Goal: Transaction & Acquisition: Purchase product/service

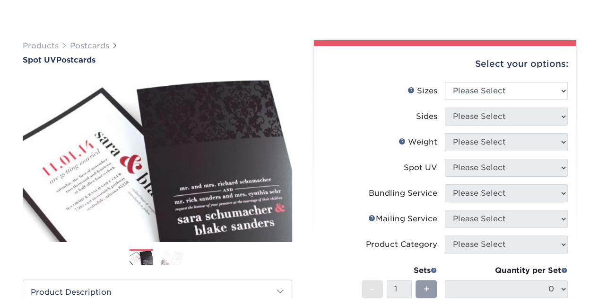
scroll to position [95, 0]
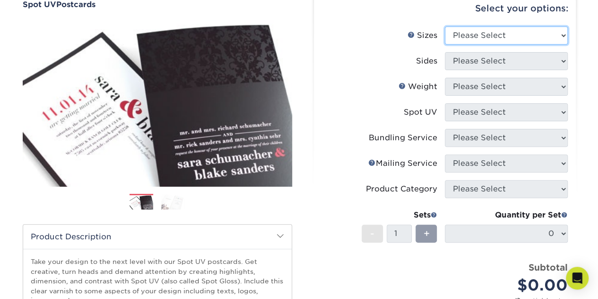
click at [503, 35] on select "Please Select 1.5" x 7" 2" x 6" 2" x 8" 2.12" x 5.5" 2.75" x 4.25" 2.75" x 8.5"…" at bounding box center [506, 35] width 123 height 18
select select "4.00x6.00"
click at [445, 26] on select "Please Select 1.5" x 7" 2" x 6" 2" x 8" 2.12" x 5.5" 2.75" x 4.25" 2.75" x 8.5"…" at bounding box center [506, 35] width 123 height 18
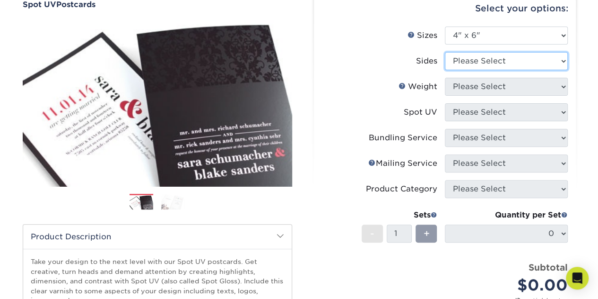
click at [497, 60] on select "Please Select Print Both Sides Print Front Only" at bounding box center [506, 61] width 123 height 18
select select "32d3c223-f82c-492b-b915-ba065a00862f"
click at [445, 52] on select "Please Select Print Both Sides Print Front Only" at bounding box center [506, 61] width 123 height 18
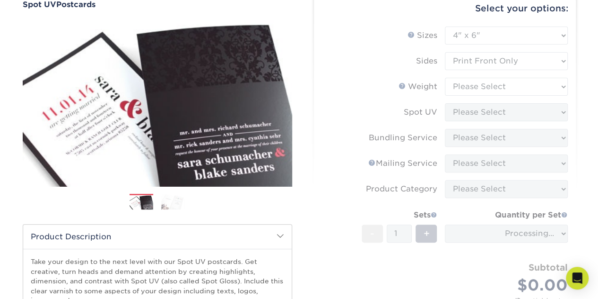
click at [498, 88] on form "Sizes Help Sizes Please Select 1.5" x 7" 2" x 6" 2" x 8" 2.12" x 5.5" 2.75" x 4…" at bounding box center [445, 174] width 247 height 297
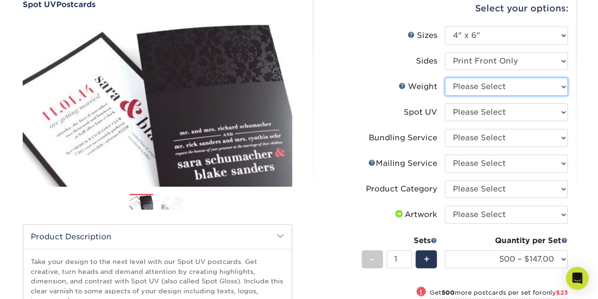
click at [498, 88] on select "Please Select 16PT" at bounding box center [506, 87] width 123 height 18
select select "16PT"
click at [445, 78] on select "Please Select 16PT" at bounding box center [506, 87] width 123 height 18
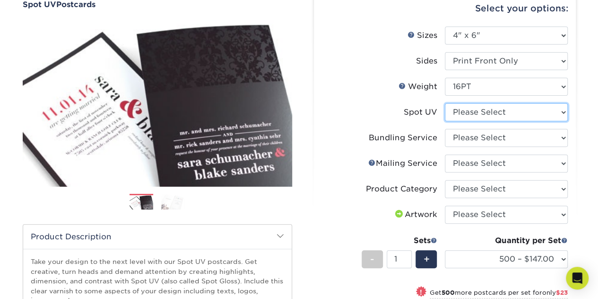
click at [495, 110] on select "Please Select Front Only" at bounding box center [506, 112] width 123 height 18
select select "1"
click at [445, 103] on select "Please Select Front Only" at bounding box center [506, 112] width 123 height 18
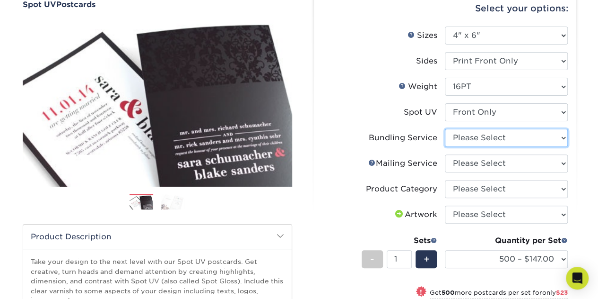
click at [491, 138] on select "Please Select No Bundling Services Yes, Bundles of 50 (+2 Days) Yes, Bundles of…" at bounding box center [506, 138] width 123 height 18
click at [587, 138] on div "Products Postcards Spot UV Postcards Next" at bounding box center [299, 229] width 598 height 527
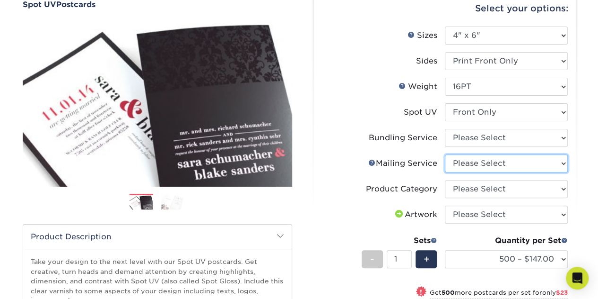
click at [528, 161] on select "Please Select No Direct Mailing Service No, I will mail/stamp/imprint Direct Ma…" at bounding box center [506, 163] width 123 height 18
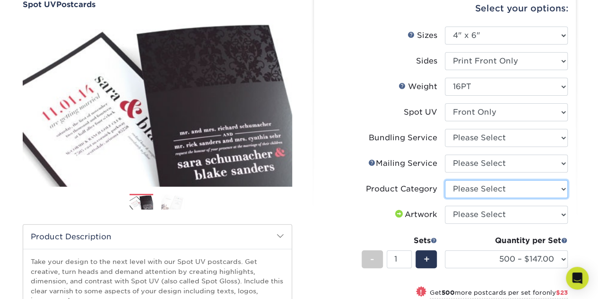
click at [536, 189] on select "Please Select Postcards" at bounding box center [506, 189] width 123 height 18
select select "9b7272e0-d6c8-4c3c-8e97-d3a1bcdab858"
click at [445, 180] on select "Please Select Postcards" at bounding box center [506, 189] width 123 height 18
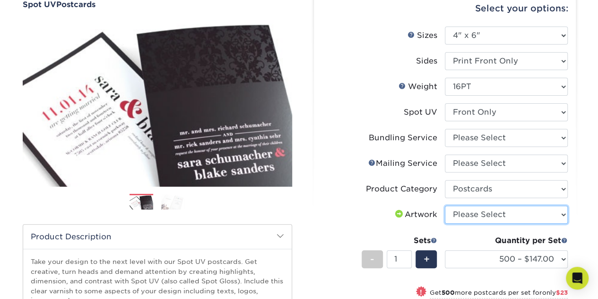
click at [540, 218] on select "Please Select I will upload files I need a design - $150" at bounding box center [506, 214] width 123 height 18
select select "upload"
click at [445, 205] on select "Please Select I will upload files I need a design - $150" at bounding box center [506, 214] width 123 height 18
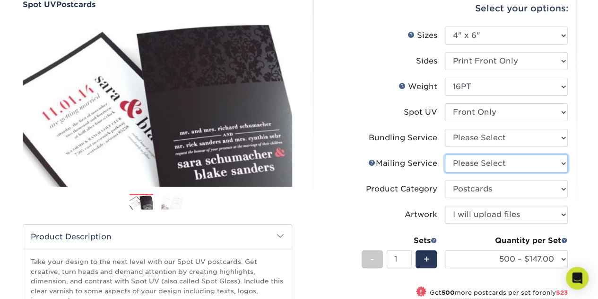
click at [492, 167] on select "Please Select No Direct Mailing Service No, I will mail/stamp/imprint Direct Ma…" at bounding box center [506, 163] width 123 height 18
click at [371, 161] on link "Mailing Service Help" at bounding box center [373, 162] width 8 height 8
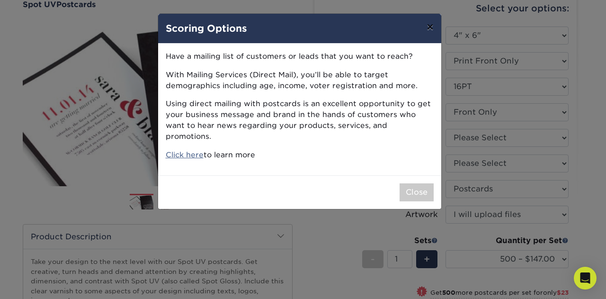
click at [423, 31] on button "×" at bounding box center [430, 27] width 22 height 26
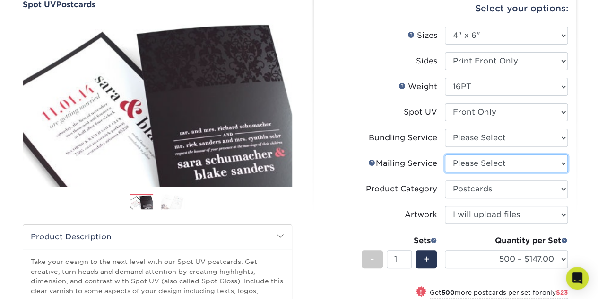
click at [464, 165] on select "Please Select No Direct Mailing Service No, I will mail/stamp/imprint Direct Ma…" at bounding box center [506, 163] width 123 height 18
select select "3e5e9bdd-d78a-4c28-a41d-fe1407925ca6"
click at [445, 154] on select "Please Select No Direct Mailing Service No, I will mail/stamp/imprint Direct Ma…" at bounding box center [506, 163] width 123 height 18
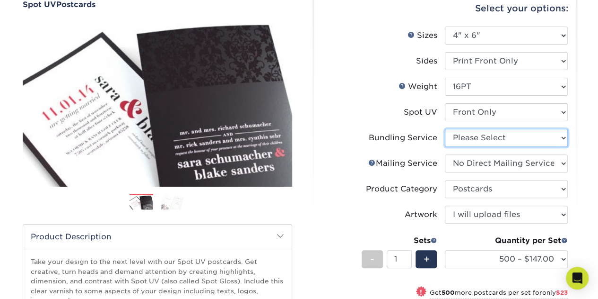
click at [474, 138] on select "Please Select No Bundling Services Yes, Bundles of 50 (+2 Days) Yes, Bundles of…" at bounding box center [506, 138] width 123 height 18
click at [445, 129] on select "Please Select No Bundling Services Yes, Bundles of 50 (+2 Days) Yes, Bundles of…" at bounding box center [506, 138] width 123 height 18
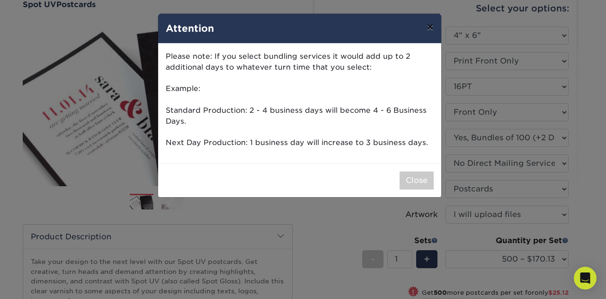
click at [428, 31] on button "×" at bounding box center [430, 27] width 22 height 26
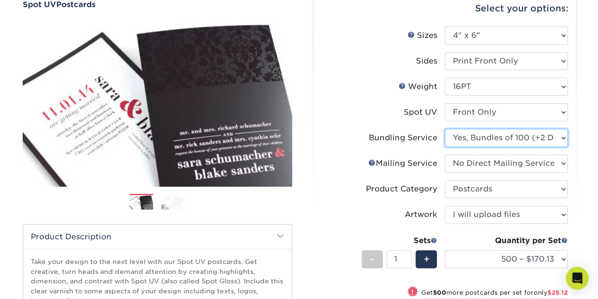
click at [485, 132] on select "Please Select No Bundling Services Yes, Bundles of 50 (+2 Days) Yes, Bundles of…" at bounding box center [506, 138] width 123 height 18
click at [445, 129] on select "Please Select No Bundling Services Yes, Bundles of 50 (+2 Days) Yes, Bundles of…" at bounding box center [506, 138] width 123 height 18
click at [544, 139] on select "Please Select No Bundling Services Yes, Bundles of 50 (+2 Days) Yes, Bundles of…" at bounding box center [506, 138] width 123 height 18
select select "58689abb-25c0-461c-a4c3-a80b627d6649"
click at [445, 129] on select "Please Select No Bundling Services Yes, Bundles of 50 (+2 Days) Yes, Bundles of…" at bounding box center [506, 138] width 123 height 18
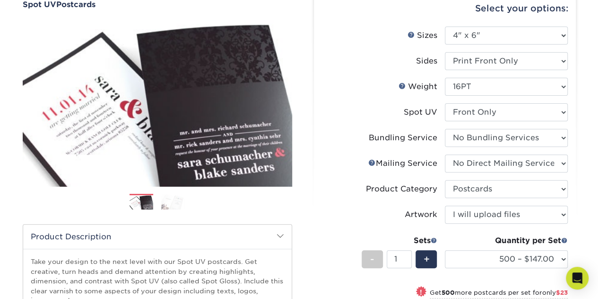
click at [580, 129] on div "Select your options: Sizes Help Sizes Please Select 1.5" x 7" 2" x 6" - 1" at bounding box center [441, 225] width 284 height 481
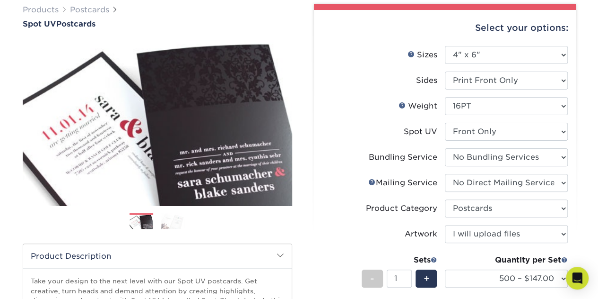
scroll to position [189, 0]
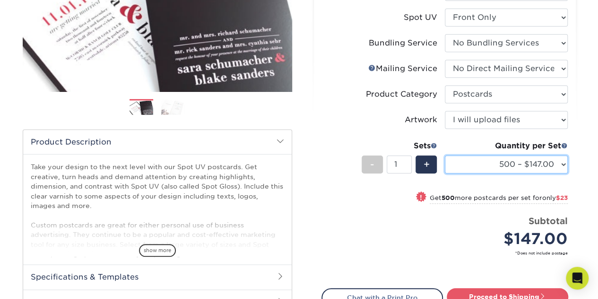
click at [542, 164] on select "500 – $147.00 1000 – $170.00 2500 – $297.00 5000 – $388.00 10000 – $771.00 1500…" at bounding box center [506, 164] width 123 height 18
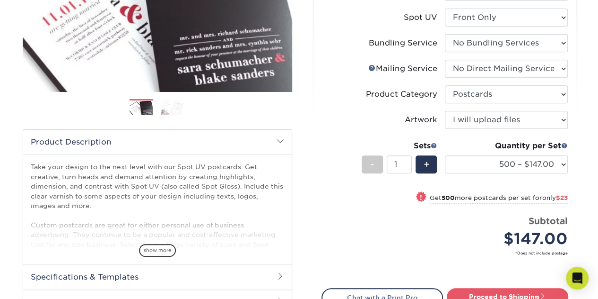
click at [585, 162] on div "Products Postcards Spot UV Postcards Next" at bounding box center [299, 134] width 598 height 527
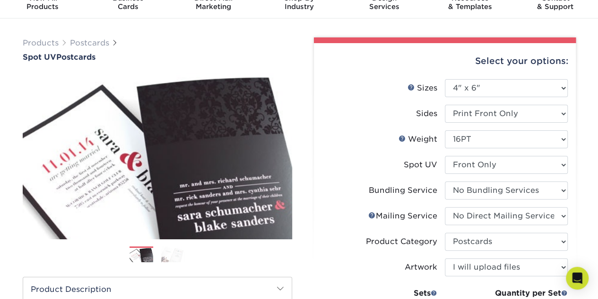
scroll to position [0, 0]
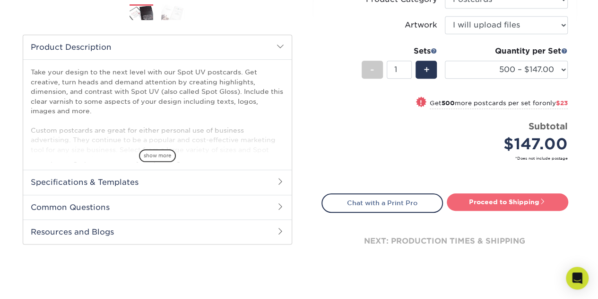
click at [550, 200] on link "Proceed to Shipping" at bounding box center [508, 201] width 122 height 17
type input "Set 1"
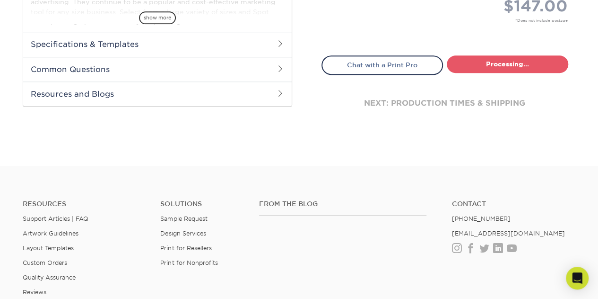
select select "be674c38-682b-486c-8d0c-fd64b5138d49"
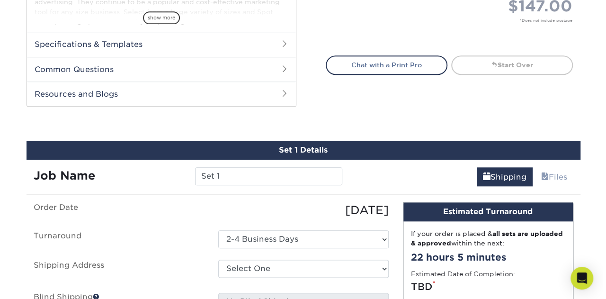
scroll to position [502, 0]
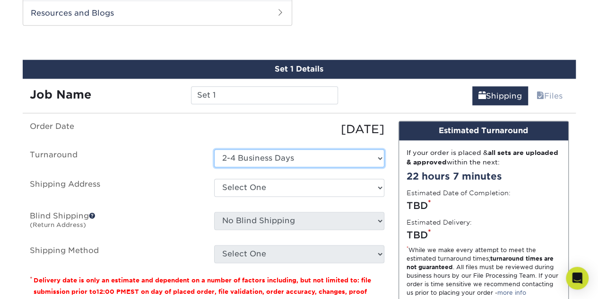
click at [330, 158] on select "Select One 2-4 Business Days" at bounding box center [299, 158] width 170 height 18
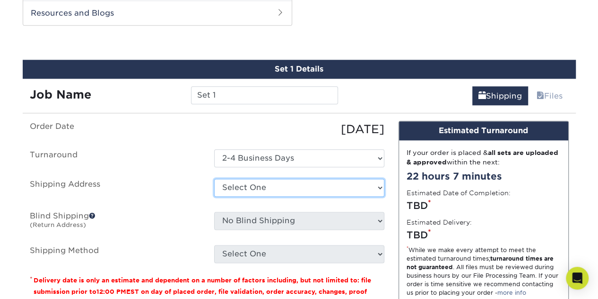
click at [342, 188] on select "Select One + Add New Address - Login" at bounding box center [299, 187] width 170 height 18
select select "newaddress"
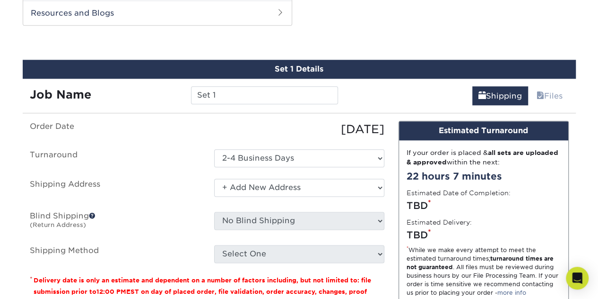
click at [214, 178] on select "Select One + Add New Address - Login" at bounding box center [299, 187] width 170 height 18
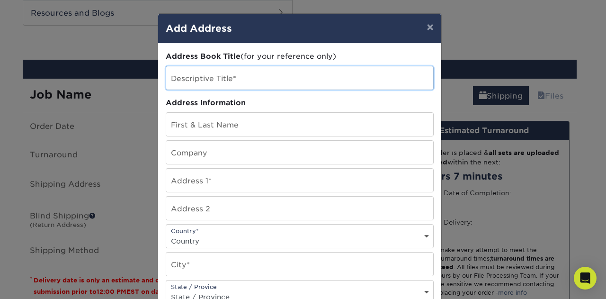
click at [253, 77] on input "text" at bounding box center [299, 77] width 267 height 23
type input "N"
type input "AMCON Notecards"
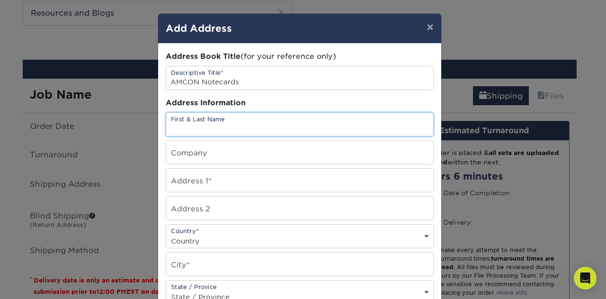
click at [258, 128] on input "text" at bounding box center [299, 124] width 267 height 23
type input "[PERSON_NAME]"
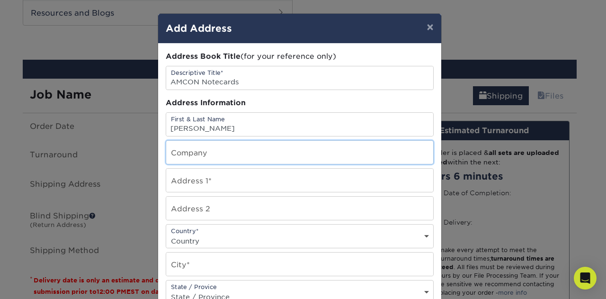
click at [264, 144] on input "text" at bounding box center [299, 152] width 267 height 23
type input "AMCON"
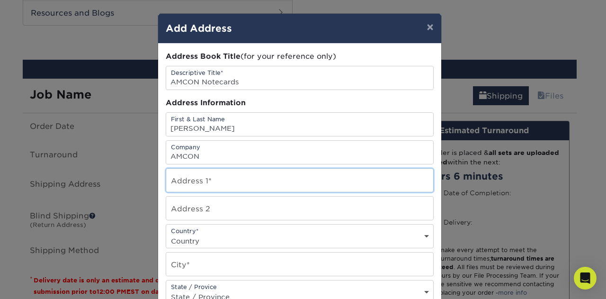
type input "[STREET_ADDRESS]"
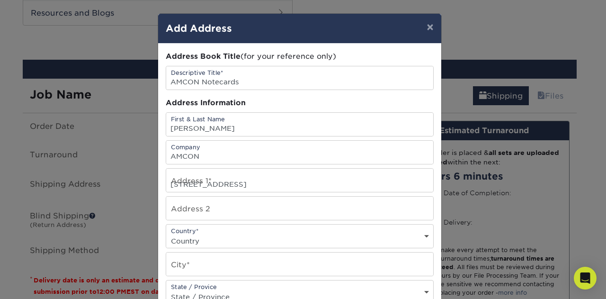
select select "US"
type input "peabody"
select select "MA"
type input "01960"
type input "7815256733"
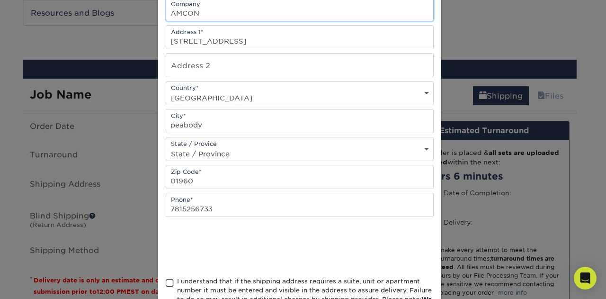
scroll to position [189, 0]
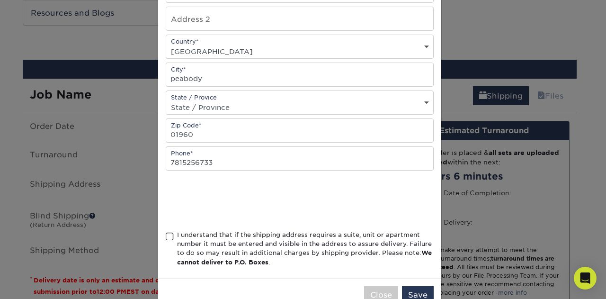
type input "AMCON"
click at [166, 234] on span at bounding box center [170, 236] width 8 height 9
click at [0, 0] on input "I understand that if the shipping address requires a suite, unit or apartment n…" at bounding box center [0, 0] width 0 height 0
click at [412, 290] on button "Save" at bounding box center [418, 295] width 32 height 18
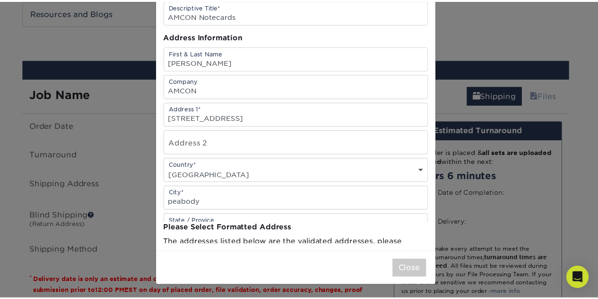
scroll to position [0, 0]
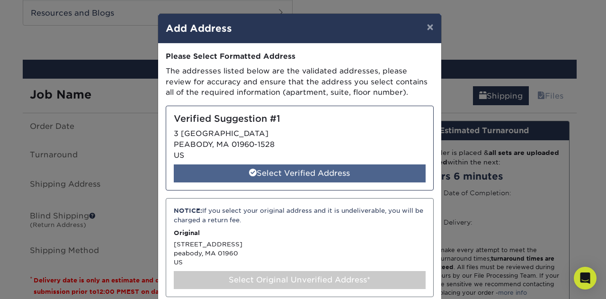
click at [307, 175] on div "Select Verified Address" at bounding box center [300, 173] width 252 height 18
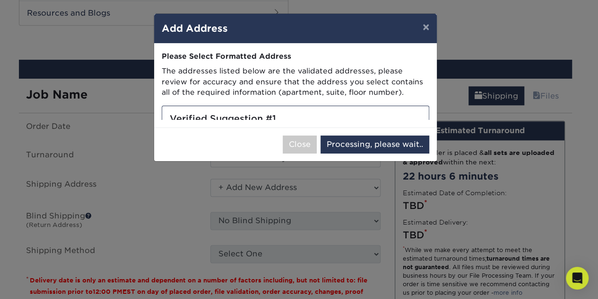
select select "286307"
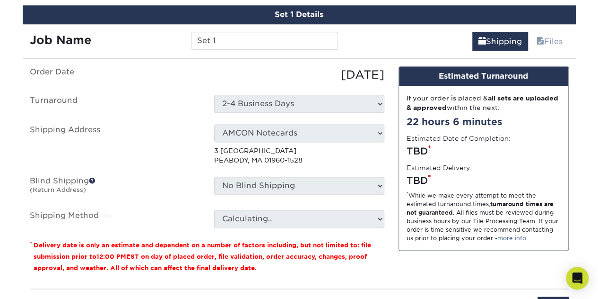
scroll to position [597, 0]
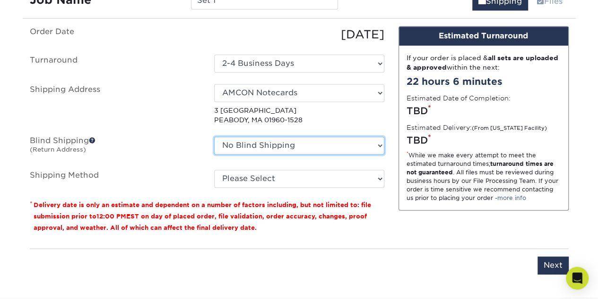
click at [378, 143] on select "No Blind Shipping + Add New Address" at bounding box center [299, 145] width 170 height 18
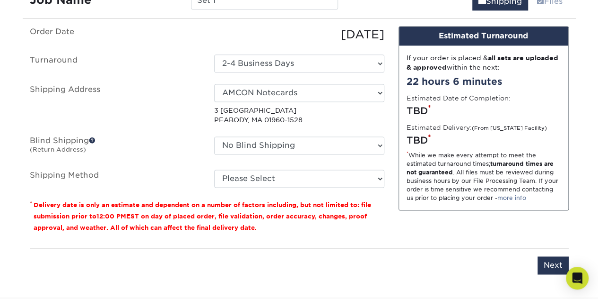
click at [392, 135] on div "Design Estimated Turnaround If your order is placed & all sets are uploaded & a…" at bounding box center [484, 133] width 185 height 214
click at [366, 172] on select "Please Select Ground Shipping (+$25.76) 3 Day Shipping Service (+$35.32) 2 Day …" at bounding box center [299, 178] width 170 height 18
select select "03"
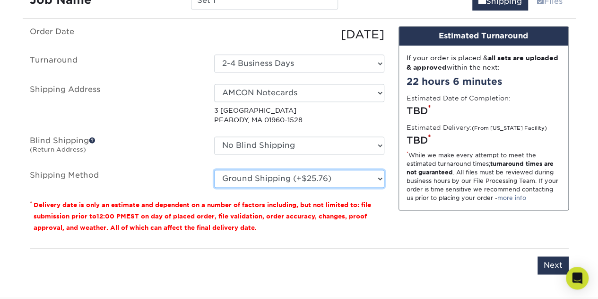
click at [214, 169] on select "Please Select Ground Shipping (+$25.76) 3 Day Shipping Service (+$35.32) 2 Day …" at bounding box center [299, 178] width 170 height 18
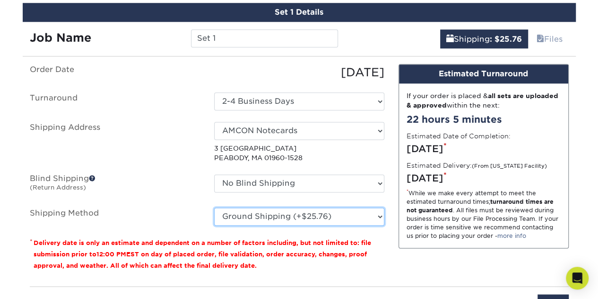
scroll to position [568, 0]
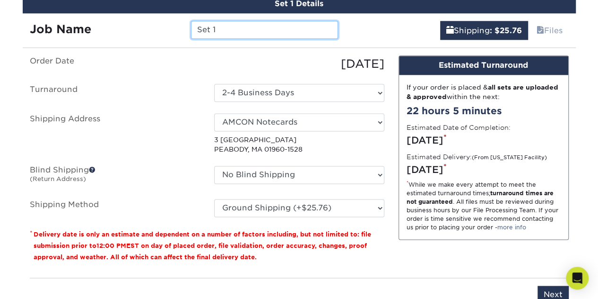
drag, startPoint x: 289, startPoint y: 31, endPoint x: 173, endPoint y: 20, distance: 115.9
click at [173, 21] on div "Job Name Set 1" at bounding box center [184, 30] width 323 height 18
type input "AMCON Notecards"
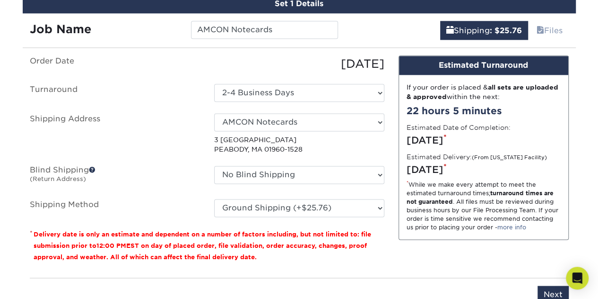
click at [357, 32] on div "Shipping : $25.76 Files" at bounding box center [460, 26] width 231 height 26
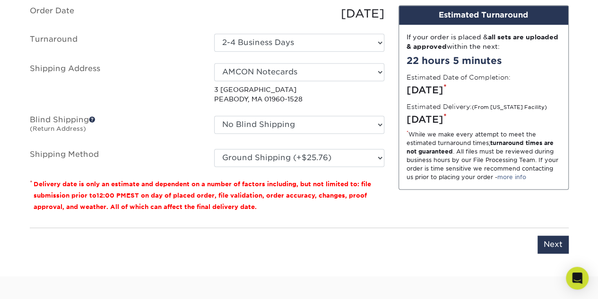
scroll to position [662, 0]
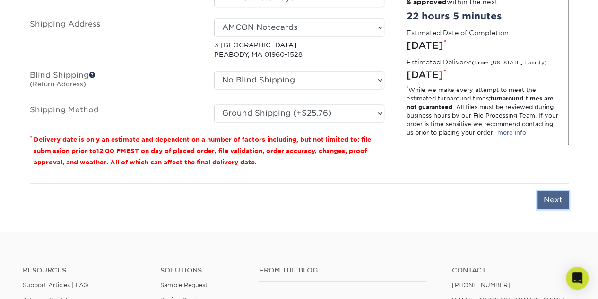
click at [554, 194] on input "Next" at bounding box center [553, 200] width 31 height 18
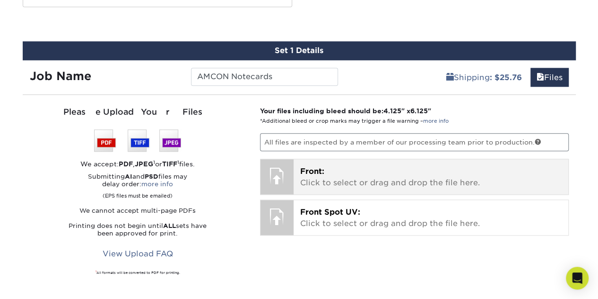
scroll to position [520, 0]
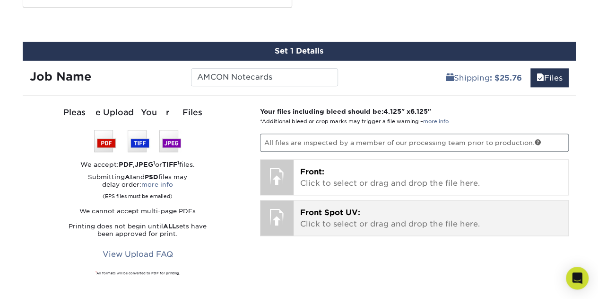
click at [408, 220] on p "Front Spot UV: Click to select or drag and drop the file here." at bounding box center [431, 218] width 262 height 23
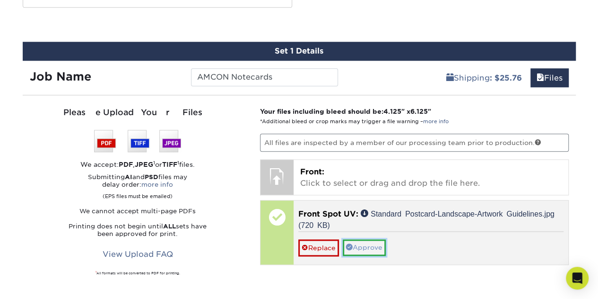
click at [367, 244] on link "Approve" at bounding box center [364, 247] width 43 height 16
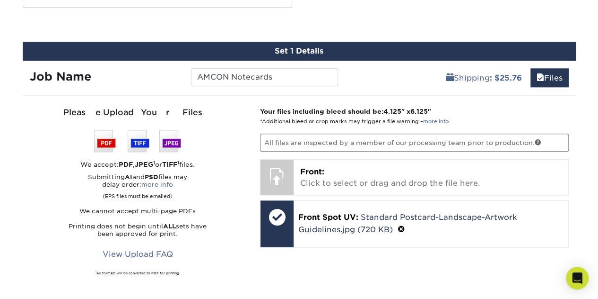
scroll to position [568, 0]
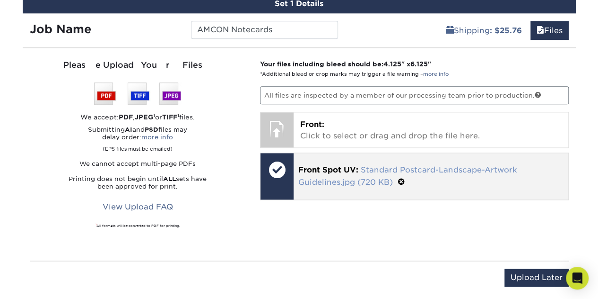
click at [459, 165] on link "Standard Postcard-Landscape-Artwork Guidelines.jpg (720 KB)" at bounding box center [408, 175] width 219 height 21
click at [403, 177] on span at bounding box center [402, 181] width 8 height 9
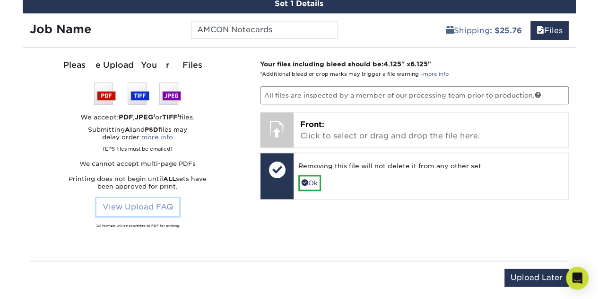
click at [166, 203] on link "View Upload FAQ" at bounding box center [138, 207] width 83 height 18
